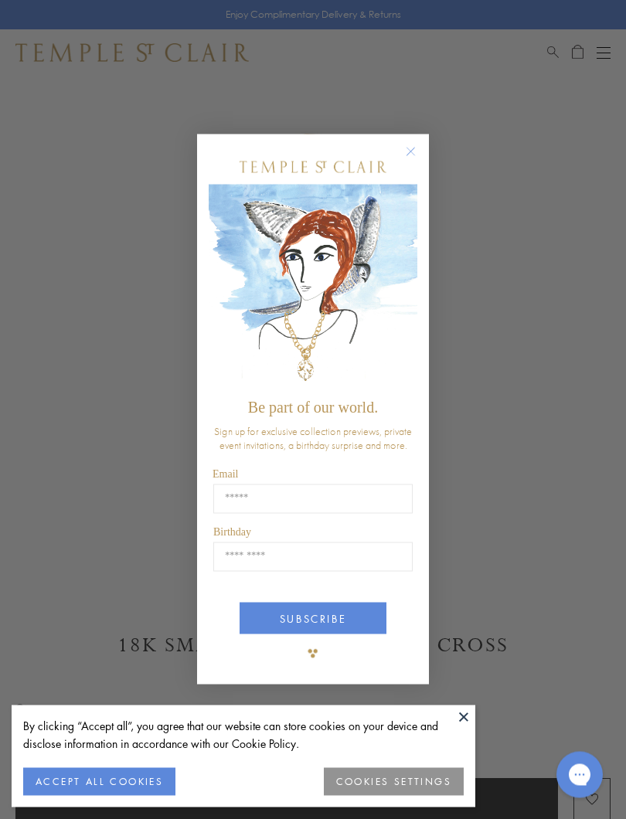
scroll to position [117, 0]
click at [416, 147] on circle "Close dialog" at bounding box center [411, 152] width 19 height 19
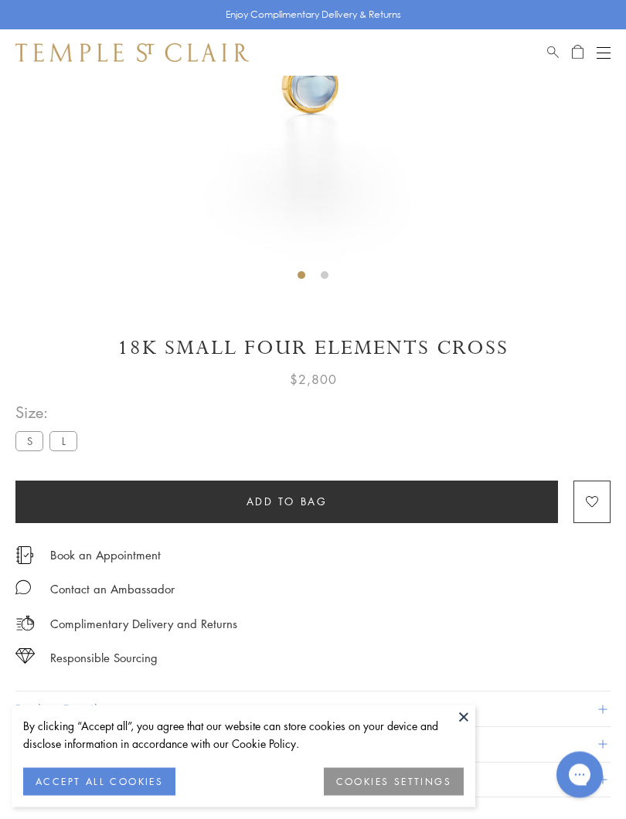
scroll to position [414, 0]
click at [65, 443] on label "L" at bounding box center [63, 440] width 28 height 19
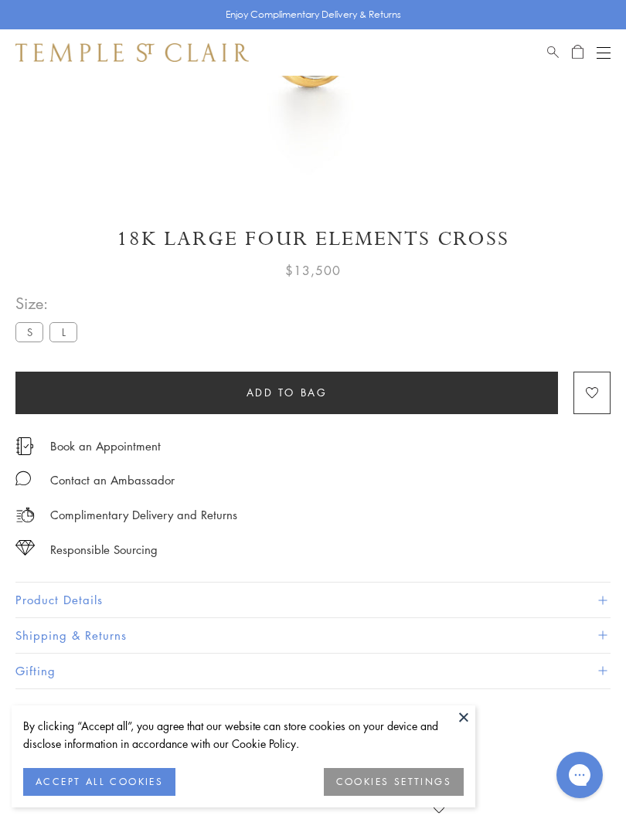
scroll to position [528, 0]
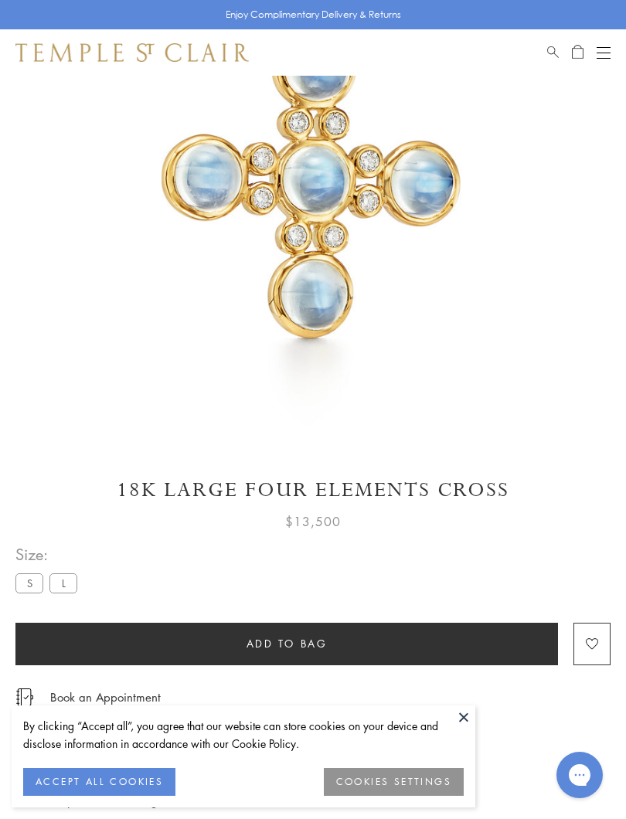
click at [27, 576] on label "S" at bounding box center [29, 583] width 28 height 19
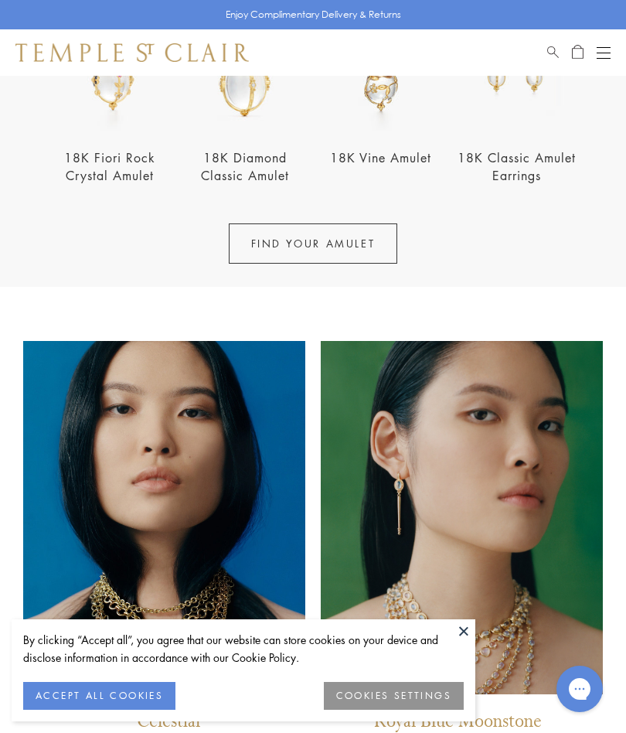
scroll to position [507, 0]
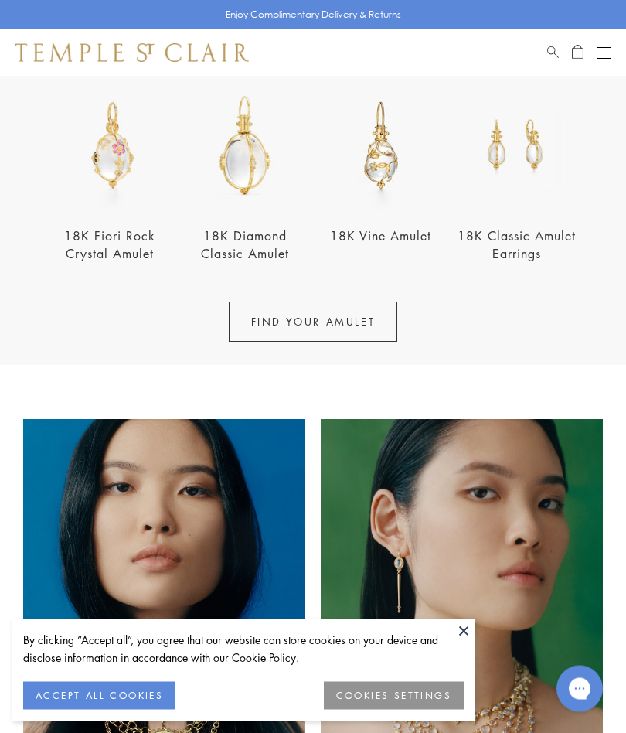
click at [221, 238] on link "18K Diamond Classic Amulet" at bounding box center [245, 245] width 88 height 35
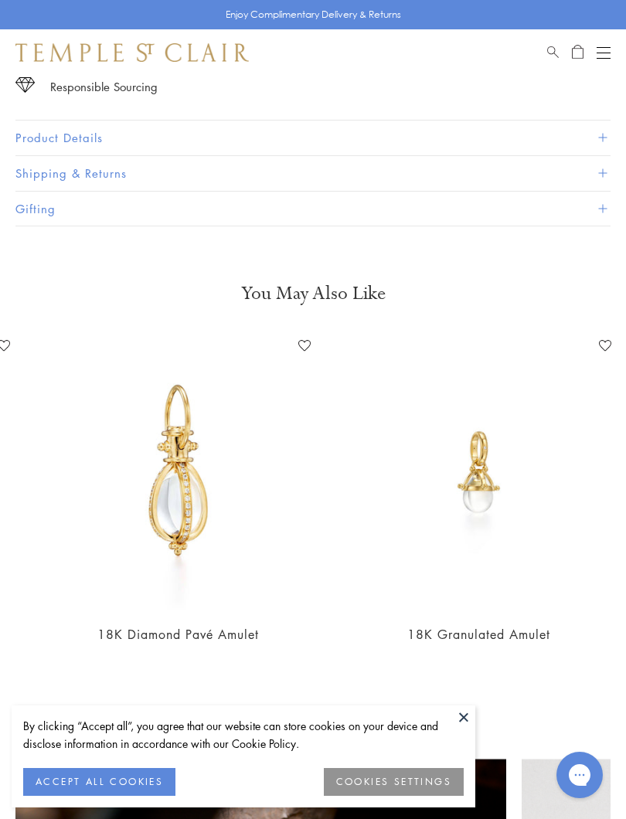
scroll to position [0, 735]
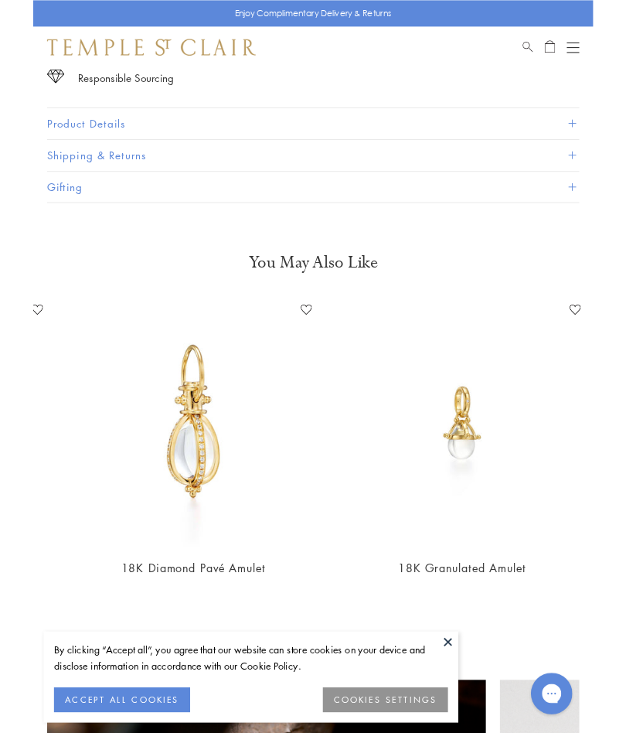
scroll to position [984, 0]
